Goal: Task Accomplishment & Management: Manage account settings

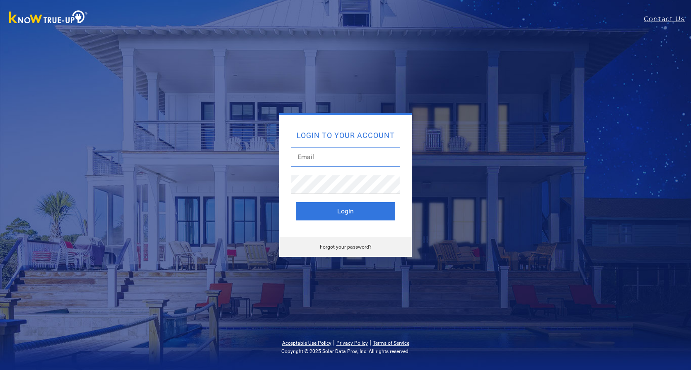
type input "[EMAIL_ADDRESS][DOMAIN_NAME]"
click at [335, 214] on button "Login" at bounding box center [345, 211] width 99 height 18
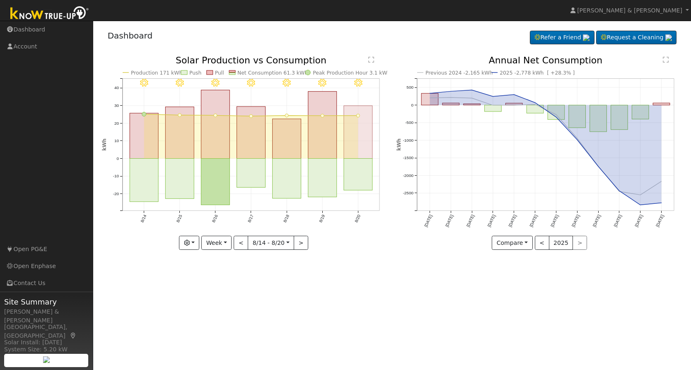
scroll to position [0, 0]
click at [355, 150] on rect "onclick=""" at bounding box center [358, 132] width 29 height 53
type input "2025-08-20"
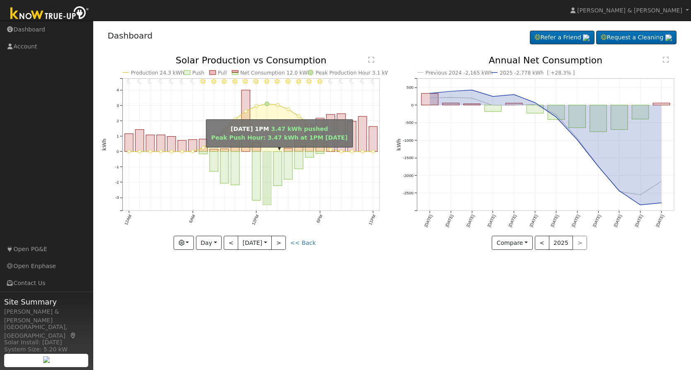
scroll to position [0, 0]
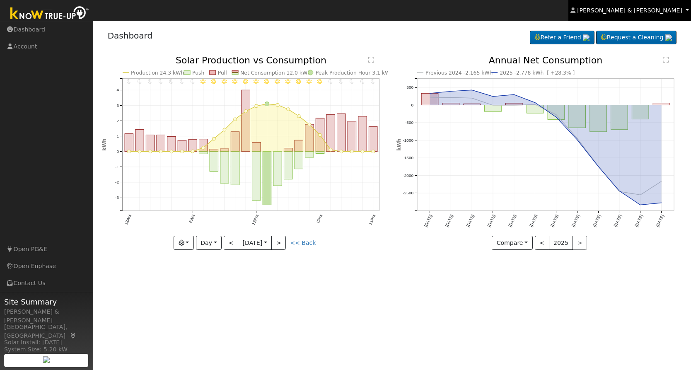
click at [652, 11] on span "Kristin & Dustin Scharnick" at bounding box center [629, 10] width 105 height 7
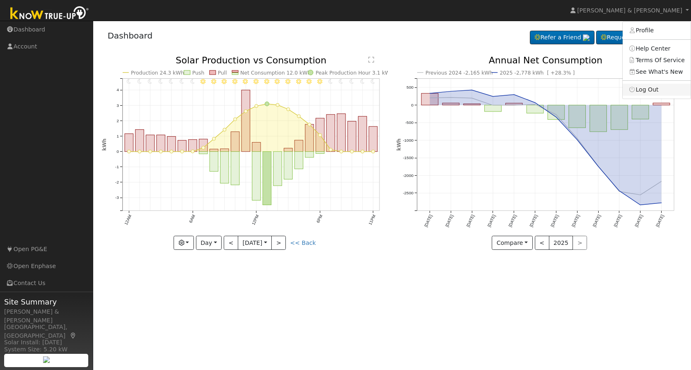
click at [645, 89] on link "Log Out" at bounding box center [657, 90] width 68 height 12
